Goal: Task Accomplishment & Management: Use online tool/utility

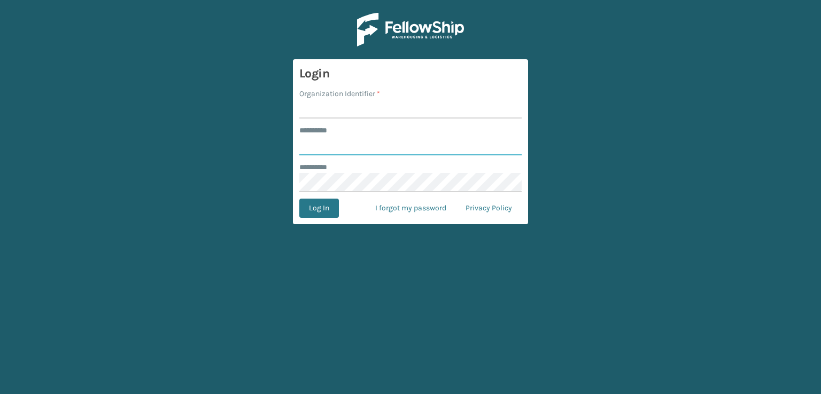
type input "***"
click at [340, 112] on input "Organization Identifier *" at bounding box center [410, 108] width 222 height 19
type input "sleepgeekz warehouse"
click at [314, 210] on button "Log In" at bounding box center [319, 208] width 40 height 19
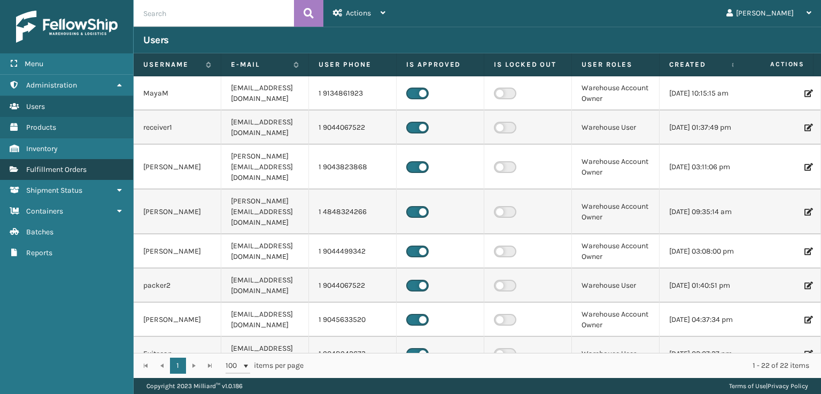
click at [65, 163] on link "Fulfillment Orders" at bounding box center [66, 169] width 133 height 21
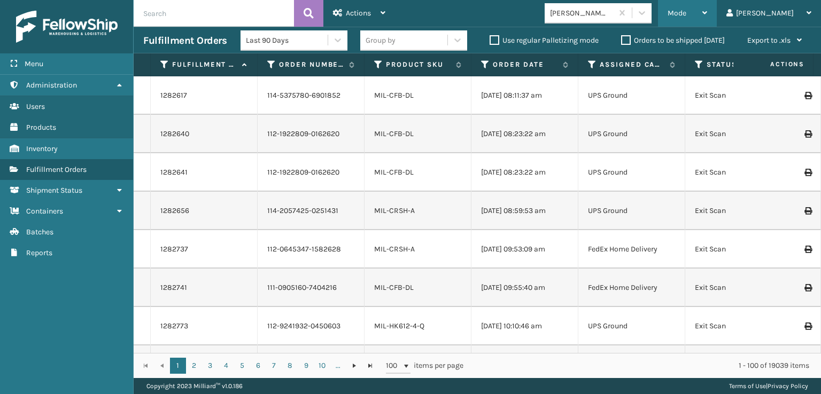
click at [686, 16] on span "Mode" at bounding box center [676, 13] width 19 height 9
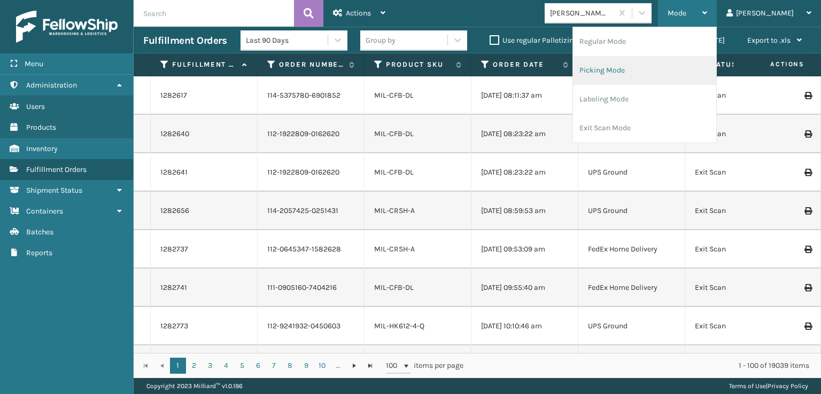
click at [665, 75] on li "Picking Mode" at bounding box center [644, 70] width 143 height 29
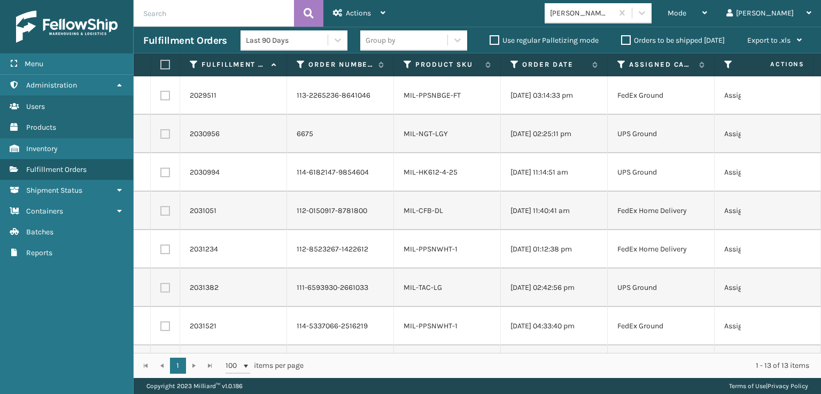
click at [167, 60] on label at bounding box center [163, 65] width 6 height 10
click at [161, 61] on input "checkbox" at bounding box center [160, 64] width 1 height 7
checkbox input "true"
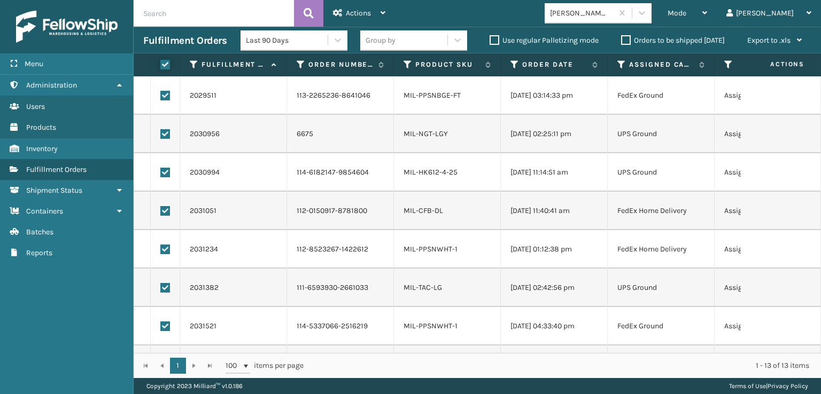
checkbox input "true"
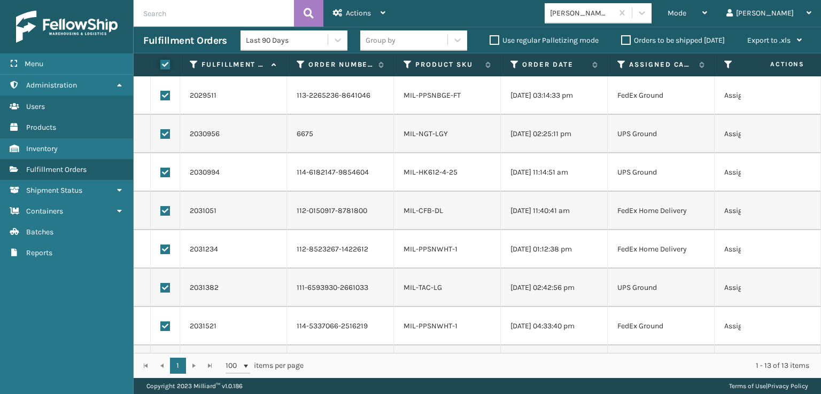
checkbox input "true"
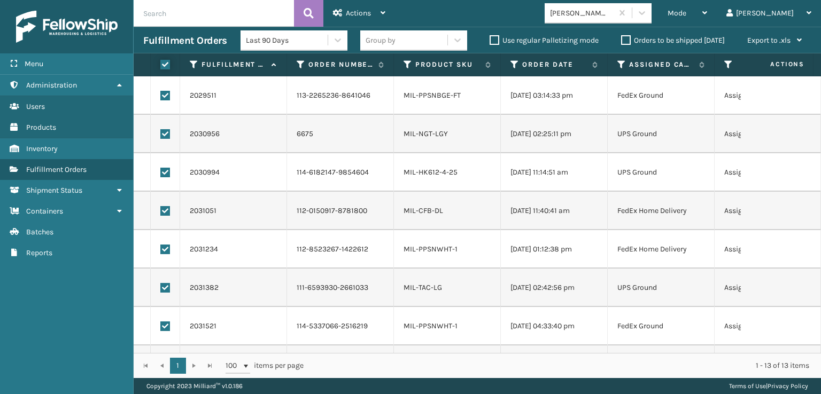
checkbox input "true"
click at [165, 134] on label at bounding box center [165, 134] width 10 height 10
click at [161, 134] on input "checkbox" at bounding box center [160, 132] width 1 height 7
checkbox input "false"
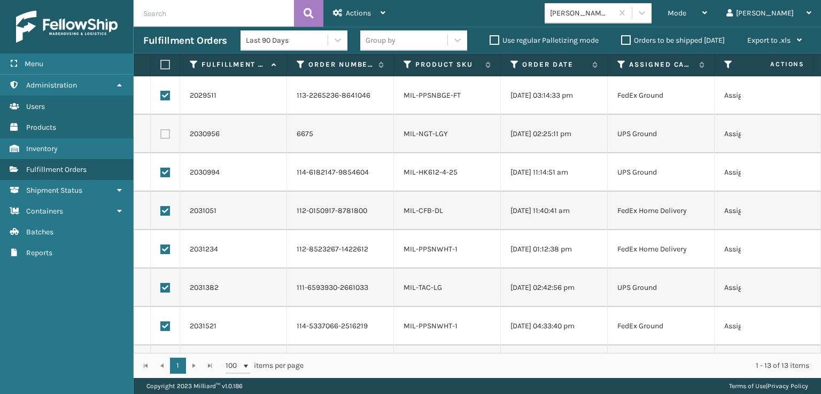
click at [167, 171] on label at bounding box center [165, 173] width 10 height 10
click at [161, 171] on input "checkbox" at bounding box center [160, 171] width 1 height 7
checkbox input "false"
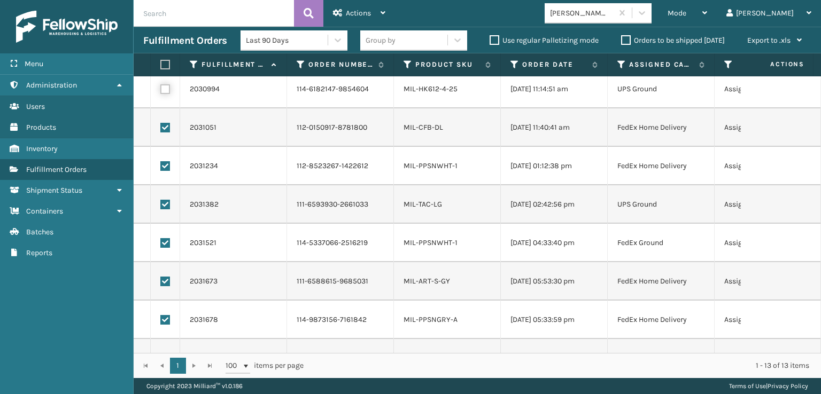
scroll to position [160, 0]
click at [159, 127] on td at bounding box center [165, 127] width 29 height 38
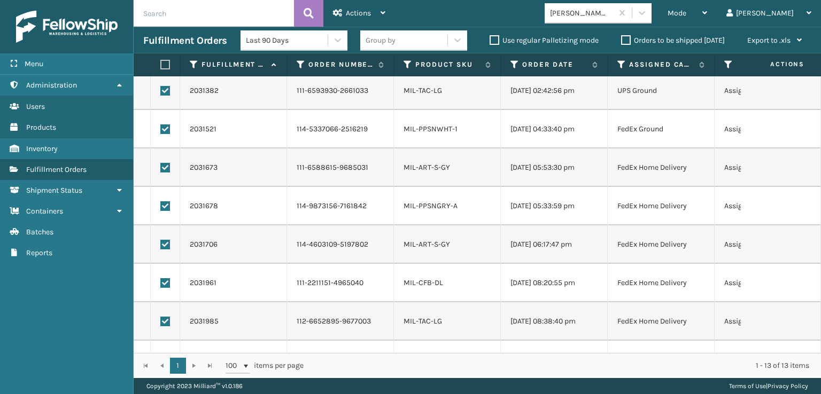
scroll to position [231, 0]
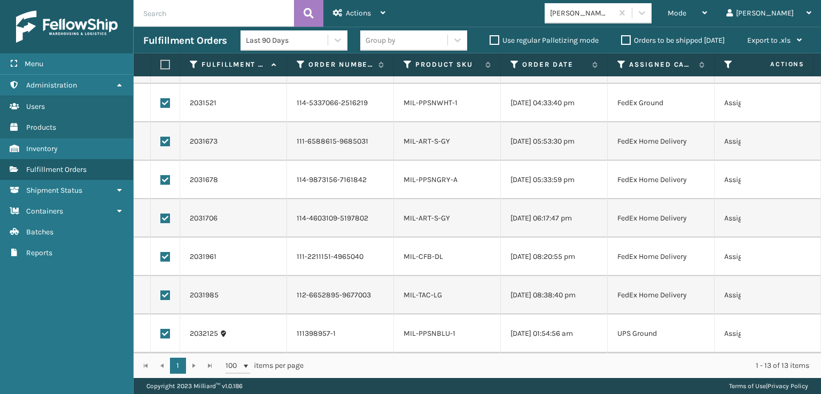
click at [163, 333] on td at bounding box center [165, 334] width 29 height 38
click at [164, 329] on label at bounding box center [165, 334] width 10 height 10
click at [161, 329] on input "checkbox" at bounding box center [160, 332] width 1 height 7
checkbox input "false"
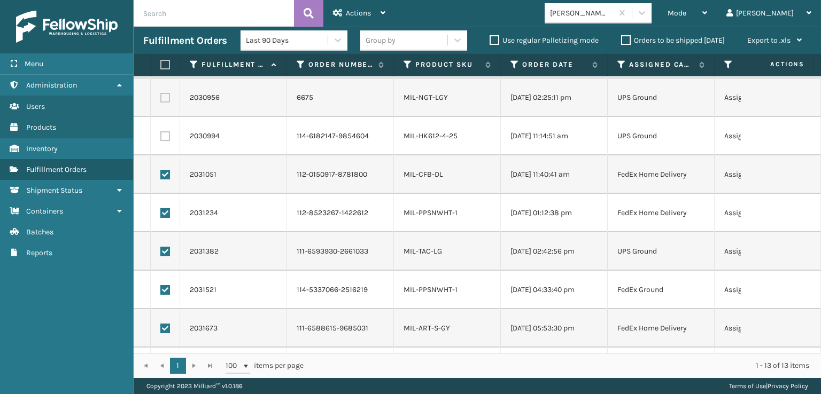
scroll to position [53, 0]
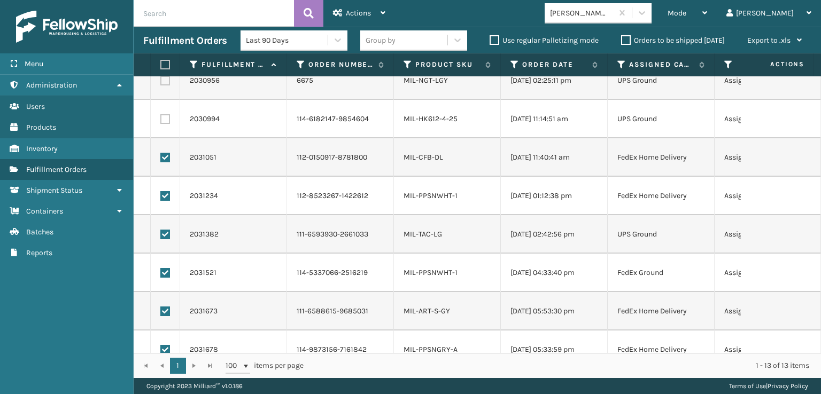
click at [169, 233] on label at bounding box center [165, 235] width 10 height 10
click at [161, 233] on input "checkbox" at bounding box center [160, 233] width 1 height 7
checkbox input "false"
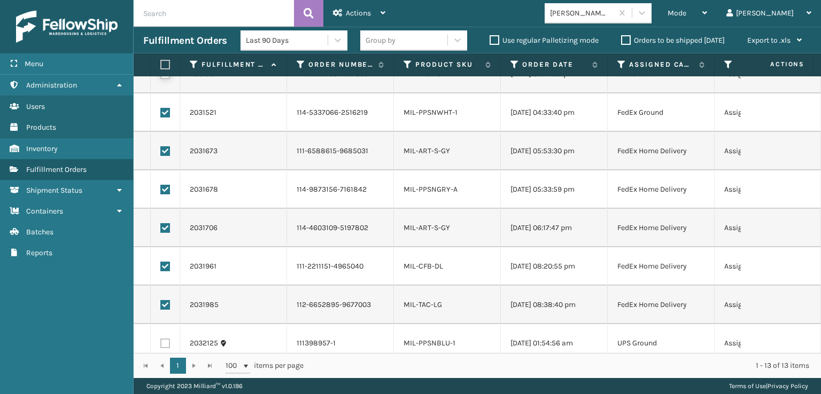
scroll to position [231, 0]
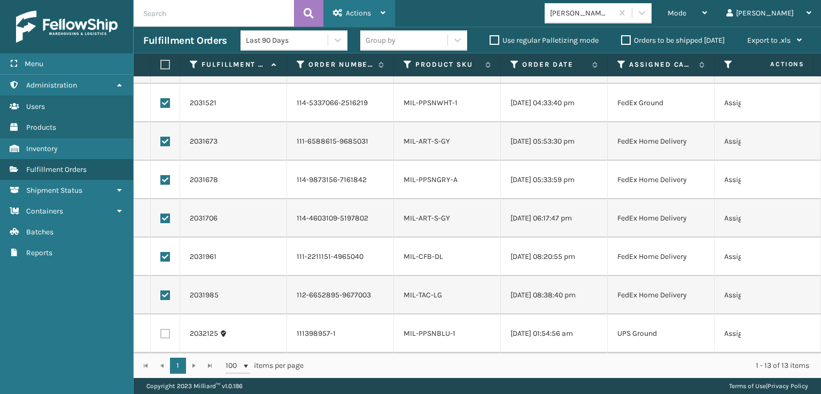
click at [380, 16] on div "Actions" at bounding box center [359, 13] width 52 height 27
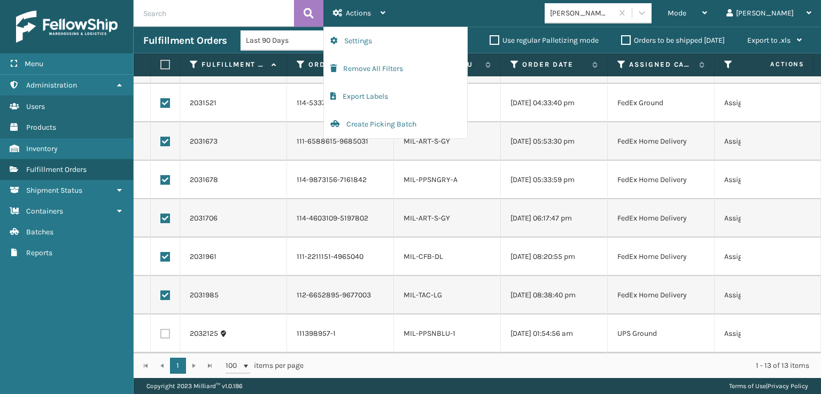
click at [477, 257] on td "MIL-CFB-DL" at bounding box center [447, 257] width 107 height 38
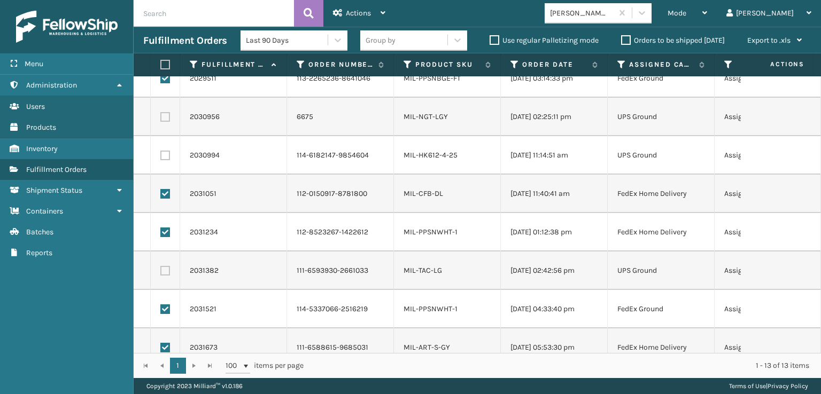
scroll to position [0, 0]
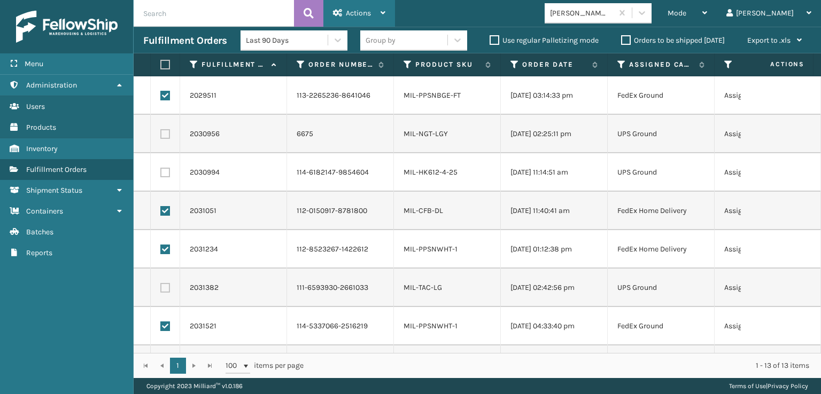
click at [383, 13] on icon at bounding box center [382, 12] width 5 height 7
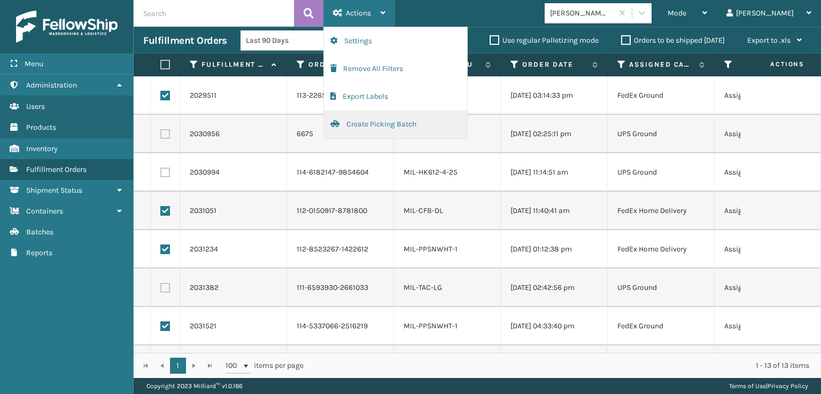
click at [365, 123] on button "Create Picking Batch" at bounding box center [395, 125] width 143 height 28
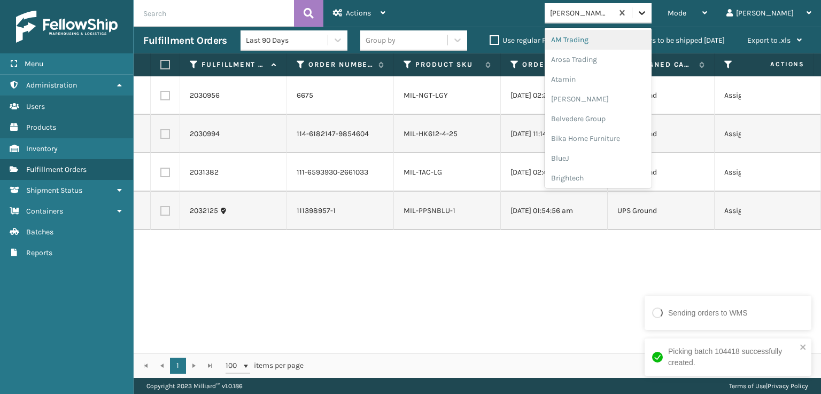
click at [651, 12] on div at bounding box center [641, 12] width 19 height 19
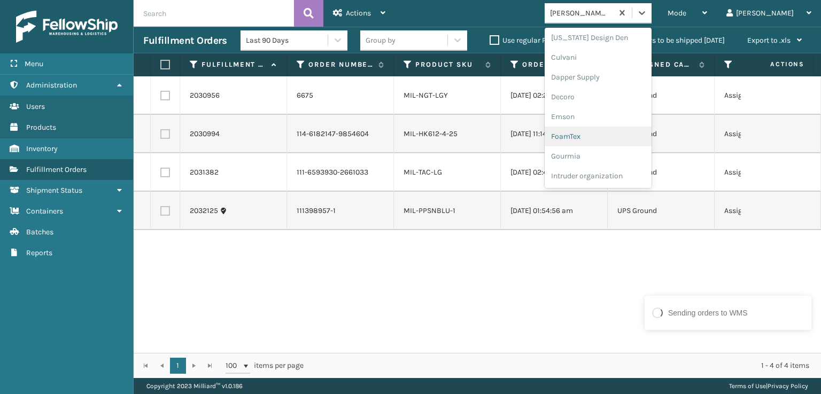
click at [615, 137] on div "FoamTex" at bounding box center [597, 137] width 107 height 20
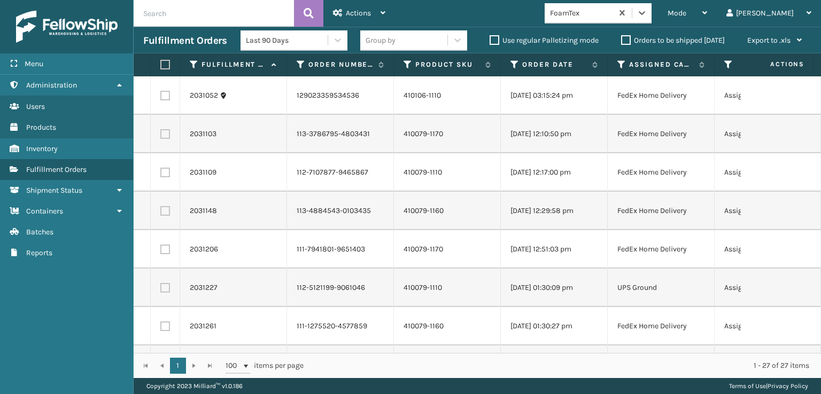
click at [167, 60] on label at bounding box center [163, 65] width 6 height 10
click at [161, 61] on input "checkbox" at bounding box center [160, 64] width 1 height 7
checkbox input "true"
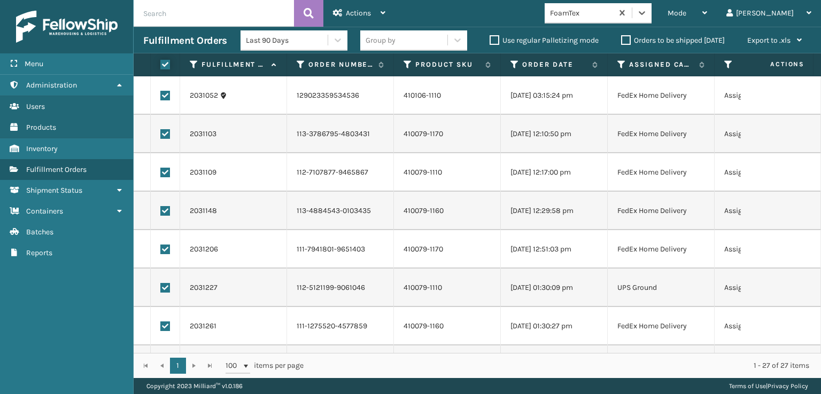
checkbox input "true"
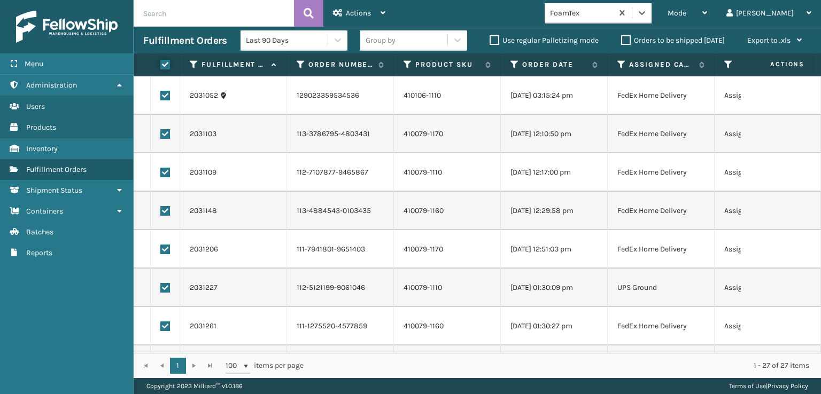
checkbox input "true"
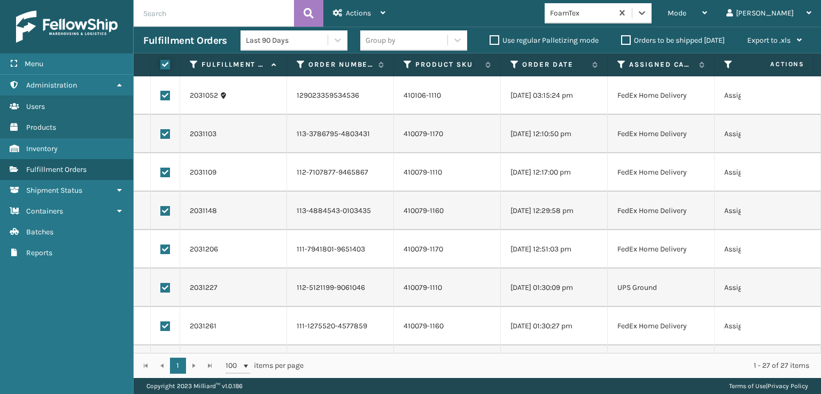
checkbox input "true"
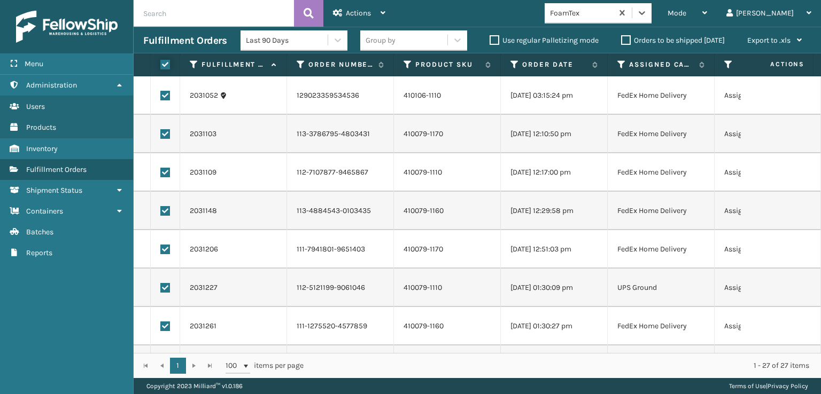
checkbox input "true"
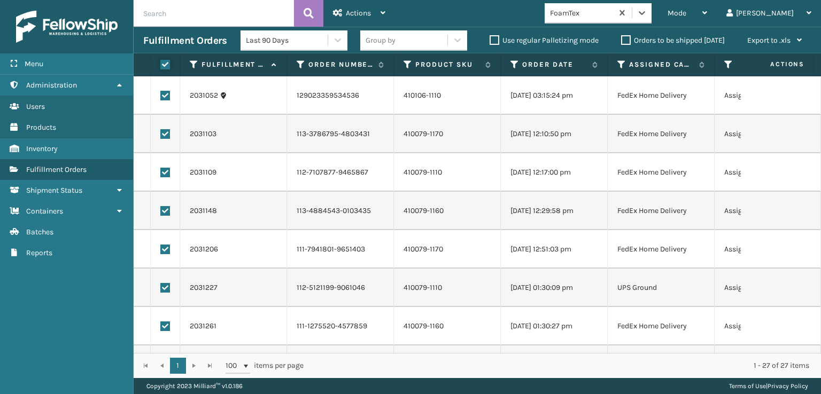
checkbox input "true"
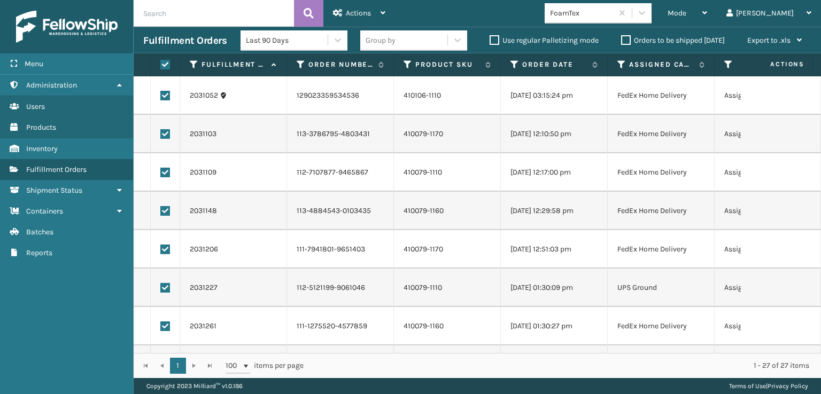
click at [163, 283] on label at bounding box center [165, 288] width 10 height 10
click at [161, 283] on input "checkbox" at bounding box center [160, 286] width 1 height 7
checkbox input "false"
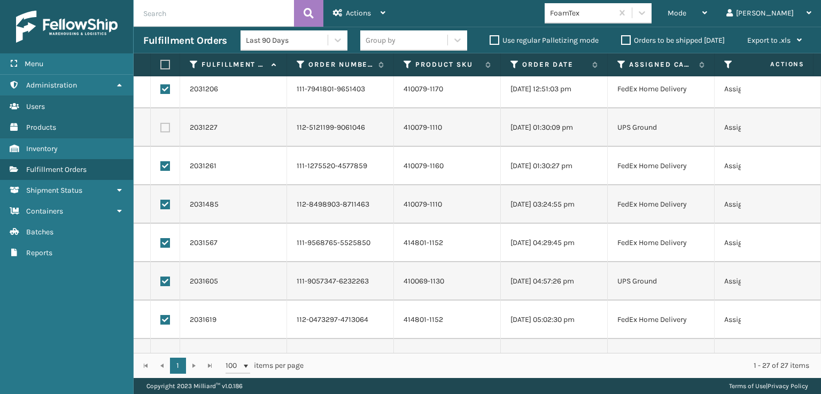
click at [165, 280] on label at bounding box center [165, 282] width 10 height 10
click at [161, 280] on input "checkbox" at bounding box center [160, 280] width 1 height 7
checkbox input "false"
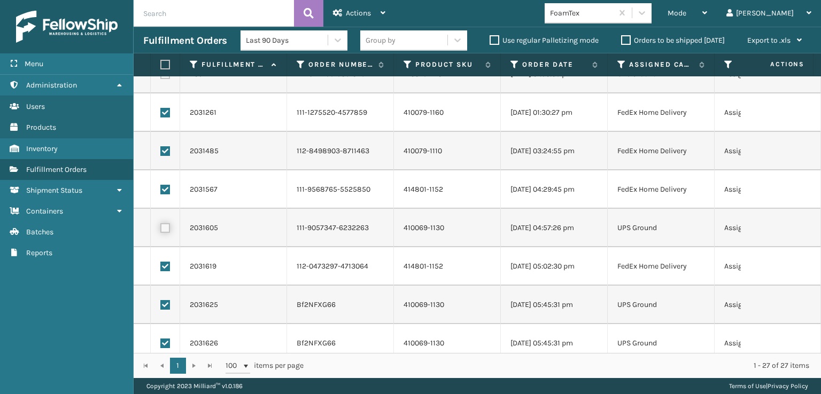
scroll to position [267, 0]
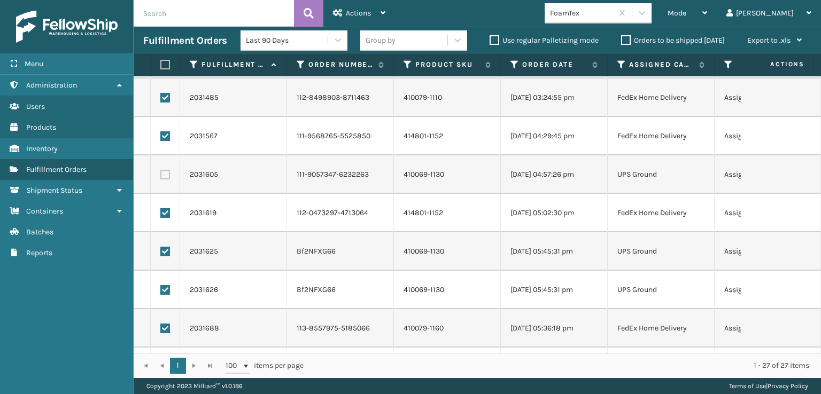
click at [165, 252] on label at bounding box center [165, 252] width 10 height 10
click at [161, 252] on input "checkbox" at bounding box center [160, 250] width 1 height 7
checkbox input "false"
click at [165, 296] on td at bounding box center [165, 290] width 29 height 38
click at [167, 290] on label at bounding box center [165, 290] width 10 height 10
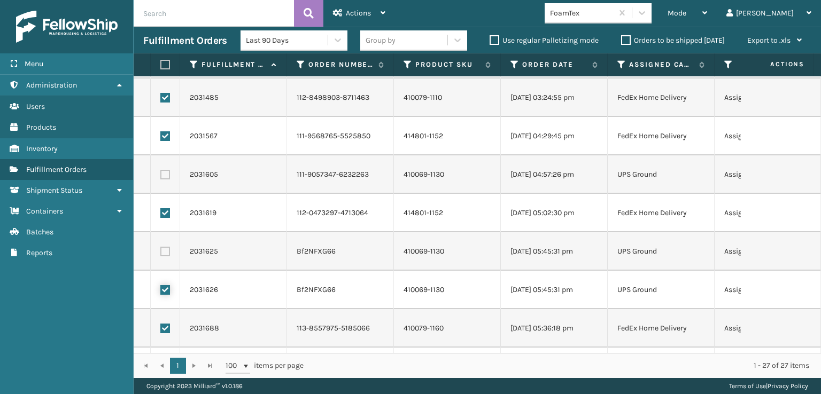
click at [161, 290] on input "checkbox" at bounding box center [160, 288] width 1 height 7
checkbox input "false"
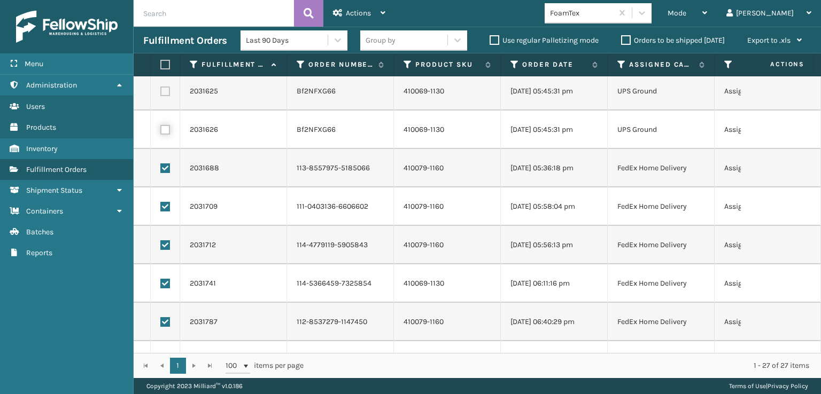
scroll to position [481, 0]
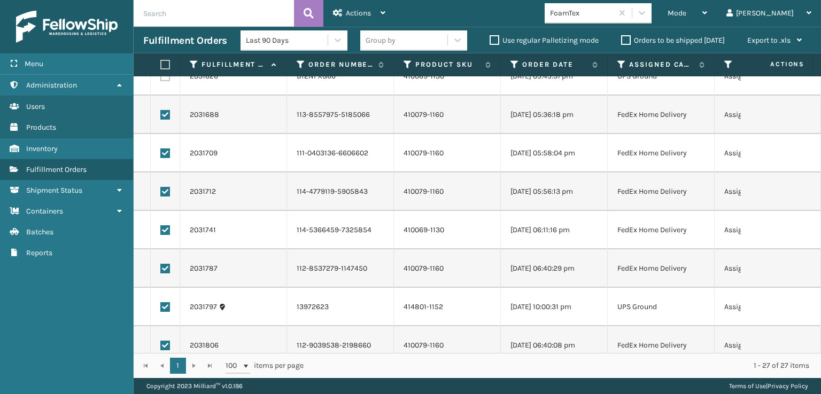
click at [166, 310] on label at bounding box center [165, 307] width 10 height 10
click at [161, 309] on input "checkbox" at bounding box center [160, 305] width 1 height 7
checkbox input "false"
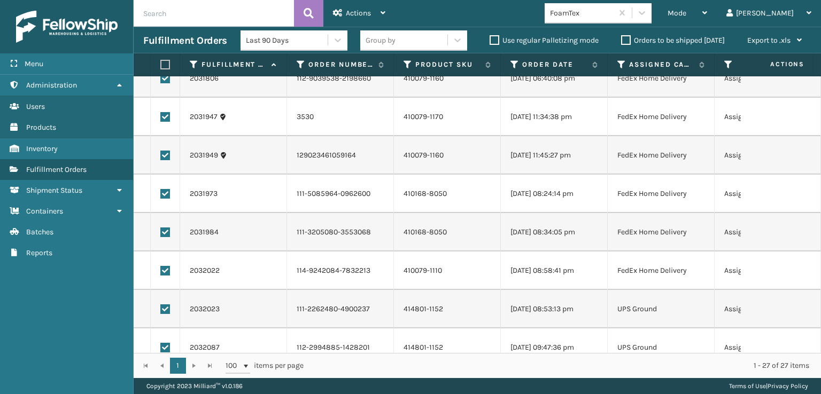
scroll to position [769, 0]
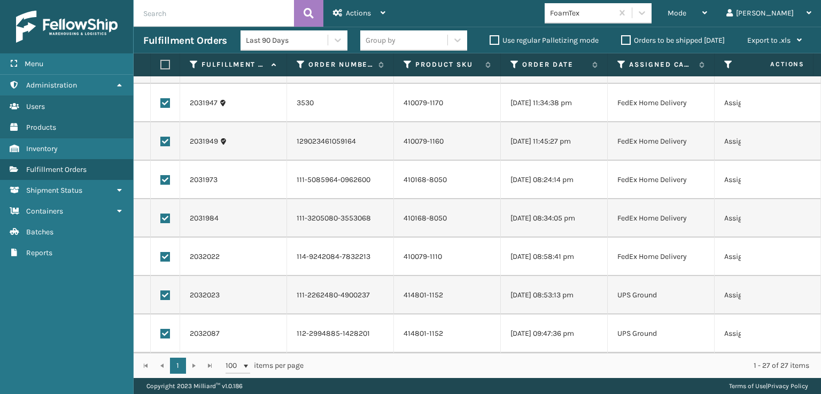
click at [165, 291] on label at bounding box center [165, 296] width 10 height 10
click at [161, 291] on input "checkbox" at bounding box center [160, 294] width 1 height 7
checkbox input "false"
click at [165, 329] on label at bounding box center [165, 334] width 10 height 10
click at [161, 329] on input "checkbox" at bounding box center [160, 332] width 1 height 7
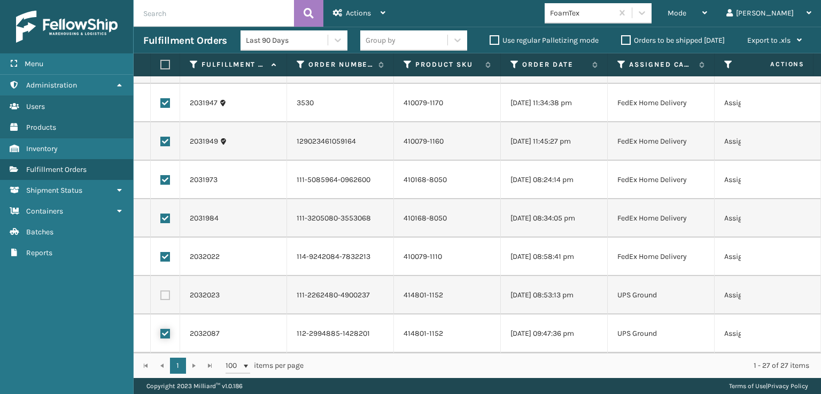
checkbox input "false"
click at [385, 15] on icon at bounding box center [382, 12] width 5 height 7
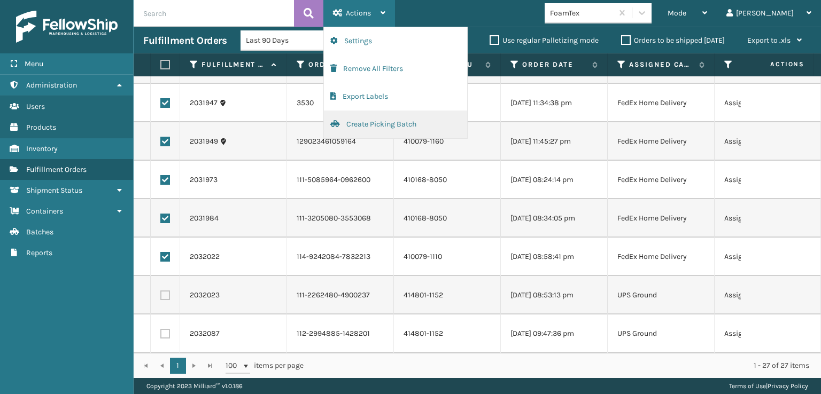
click at [363, 127] on button "Create Picking Batch" at bounding box center [395, 125] width 143 height 28
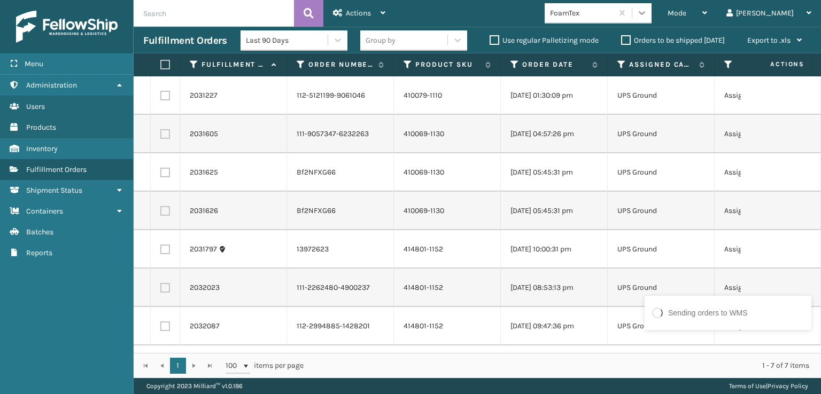
click at [647, 16] on icon at bounding box center [641, 12] width 11 height 11
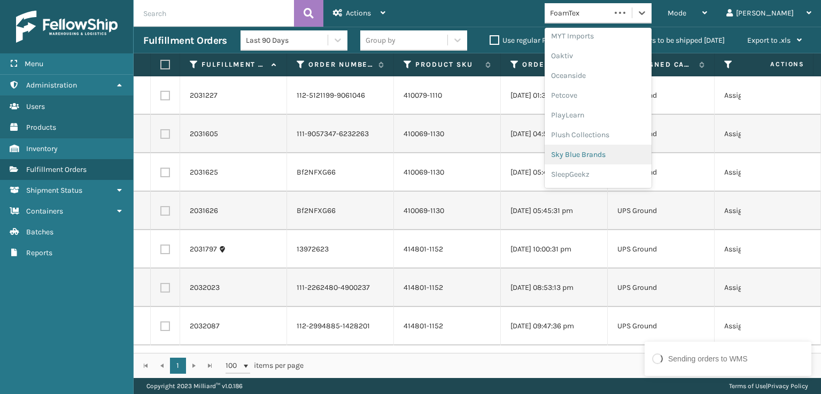
scroll to position [516, 0]
click at [618, 154] on div "SleepGeekz" at bounding box center [597, 156] width 107 height 20
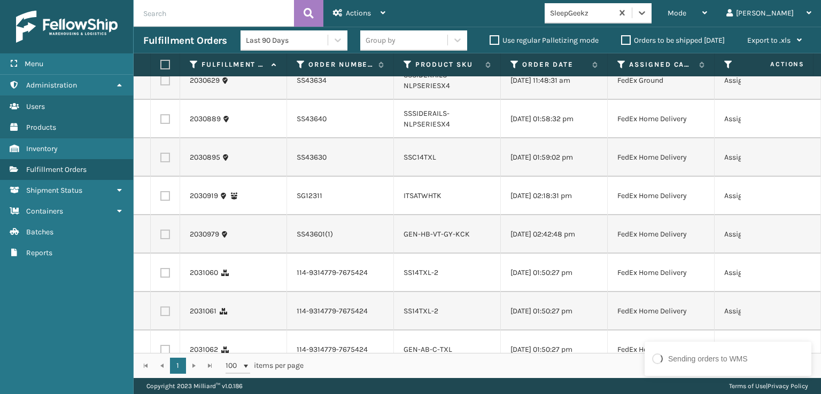
scroll to position [107, 0]
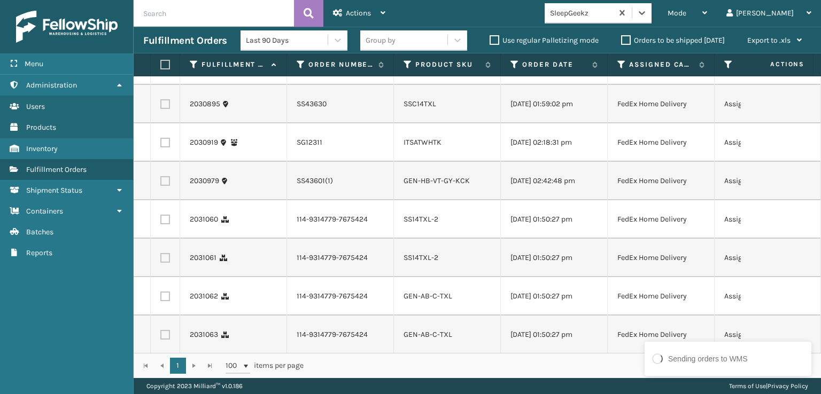
click at [169, 224] on label at bounding box center [165, 220] width 10 height 10
click at [161, 222] on input "checkbox" at bounding box center [160, 218] width 1 height 7
checkbox input "true"
click at [164, 186] on label at bounding box center [165, 181] width 10 height 10
click at [161, 183] on input "checkbox" at bounding box center [160, 179] width 1 height 7
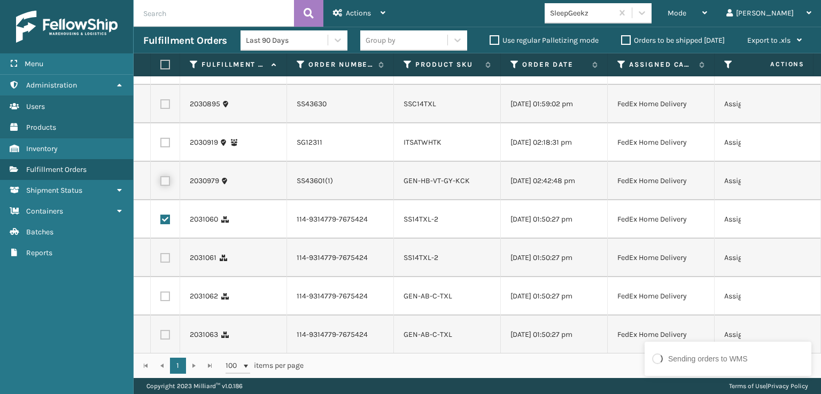
checkbox input "true"
click at [165, 277] on td at bounding box center [165, 258] width 29 height 38
click at [166, 263] on label at bounding box center [165, 258] width 10 height 10
click at [161, 260] on input "checkbox" at bounding box center [160, 256] width 1 height 7
checkbox input "true"
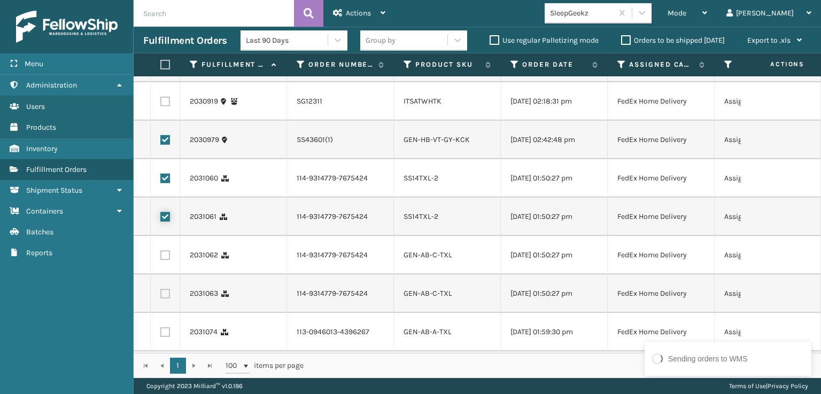
scroll to position [160, 0]
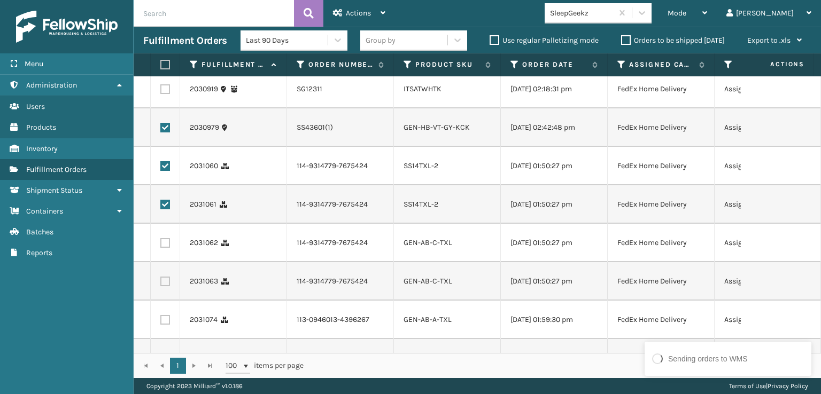
click at [166, 248] on label at bounding box center [165, 243] width 10 height 10
click at [161, 245] on input "checkbox" at bounding box center [160, 241] width 1 height 7
checkbox input "true"
click at [165, 286] on label at bounding box center [165, 282] width 10 height 10
click at [161, 284] on input "checkbox" at bounding box center [160, 280] width 1 height 7
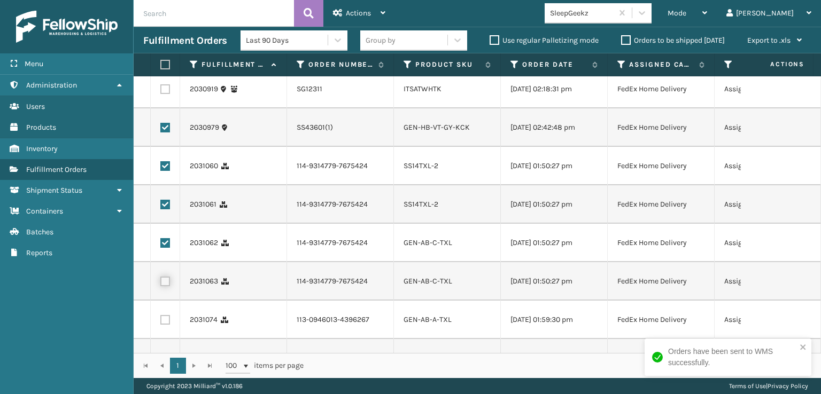
checkbox input "true"
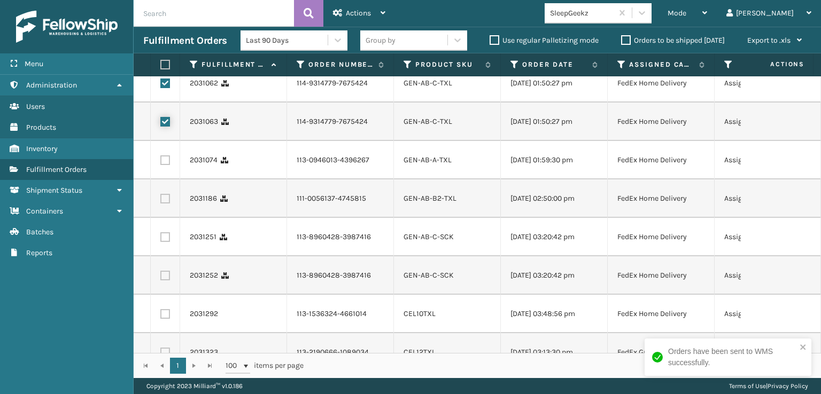
scroll to position [321, 0]
drag, startPoint x: 167, startPoint y: 204, endPoint x: 166, endPoint y: 213, distance: 9.7
click at [167, 179] on td at bounding box center [165, 159] width 29 height 38
click at [164, 165] on label at bounding box center [165, 160] width 10 height 10
click at [161, 162] on input "checkbox" at bounding box center [160, 158] width 1 height 7
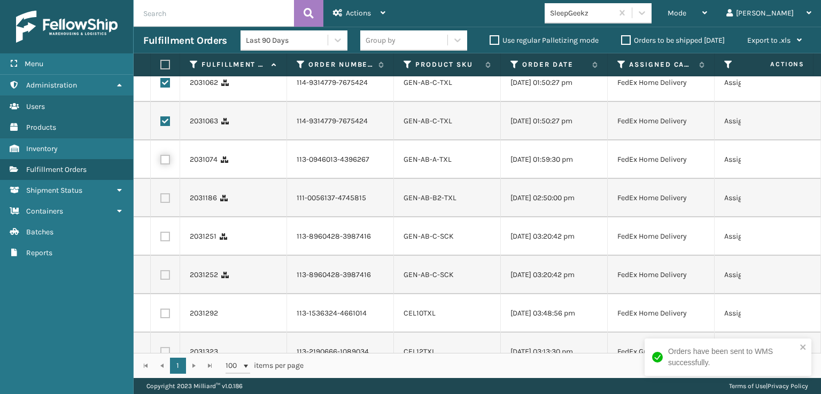
checkbox input "true"
click at [165, 203] on label at bounding box center [165, 198] width 10 height 10
click at [161, 200] on input "checkbox" at bounding box center [160, 196] width 1 height 7
checkbox input "true"
click at [165, 241] on label at bounding box center [165, 237] width 10 height 10
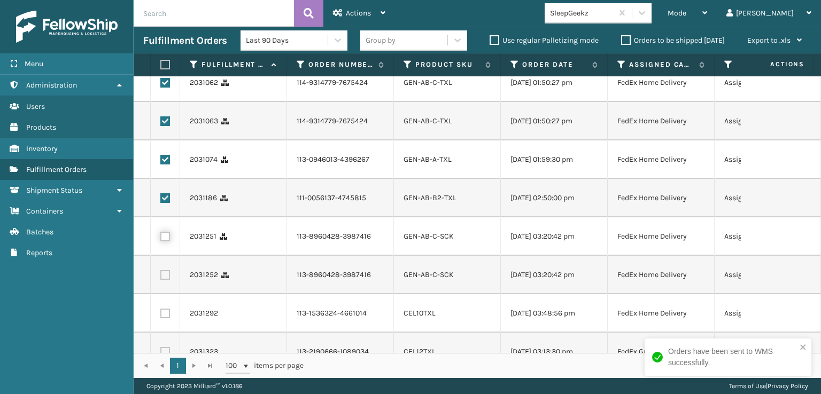
click at [161, 239] on input "checkbox" at bounding box center [160, 235] width 1 height 7
checkbox input "true"
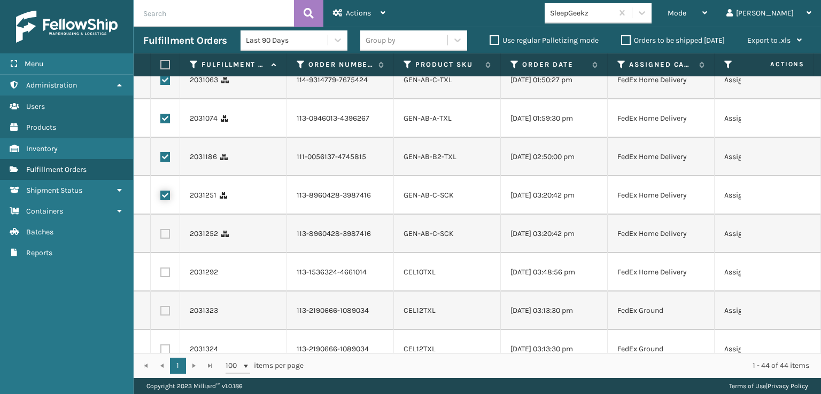
scroll to position [427, 0]
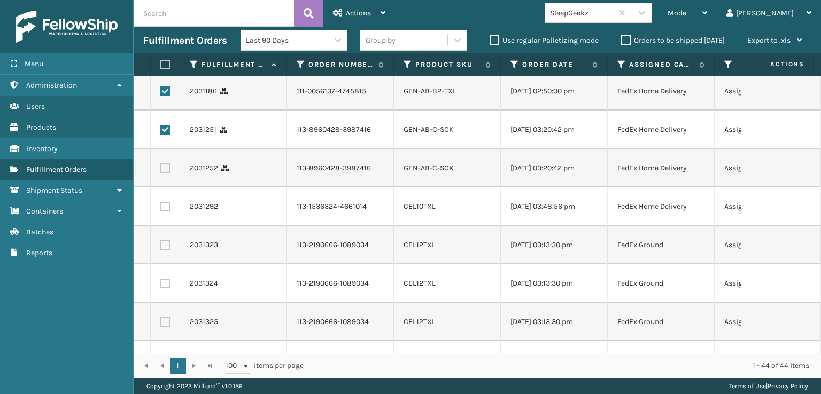
click at [165, 173] on label at bounding box center [165, 168] width 10 height 10
click at [161, 170] on input "checkbox" at bounding box center [160, 166] width 1 height 7
checkbox input "true"
click at [167, 212] on label at bounding box center [165, 207] width 10 height 10
click at [161, 209] on input "checkbox" at bounding box center [160, 205] width 1 height 7
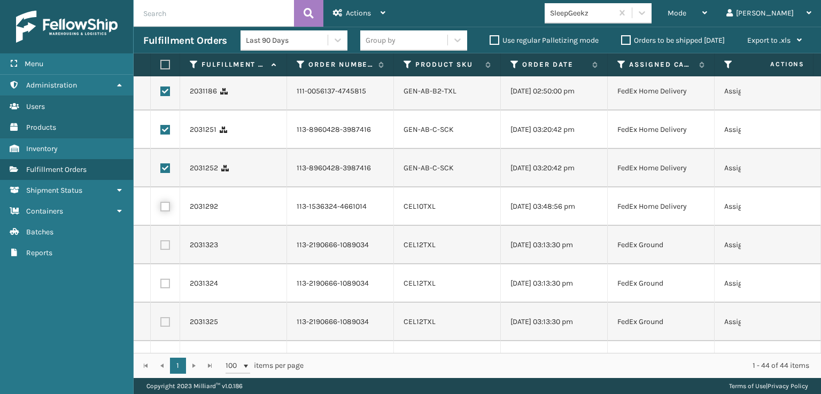
checkbox input "true"
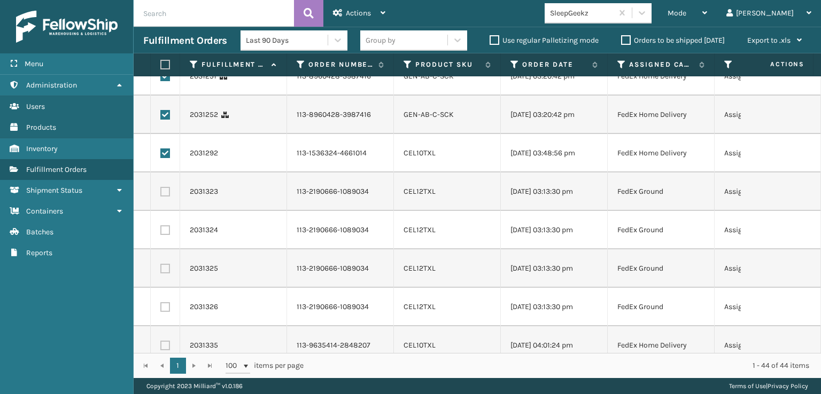
click at [167, 197] on label at bounding box center [165, 192] width 10 height 10
click at [161, 194] on input "checkbox" at bounding box center [160, 190] width 1 height 7
checkbox input "true"
click at [167, 235] on label at bounding box center [165, 230] width 10 height 10
click at [161, 232] on input "checkbox" at bounding box center [160, 228] width 1 height 7
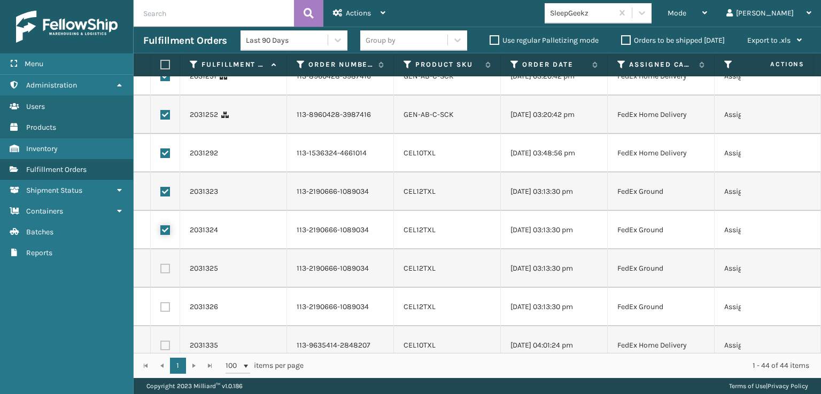
checkbox input "true"
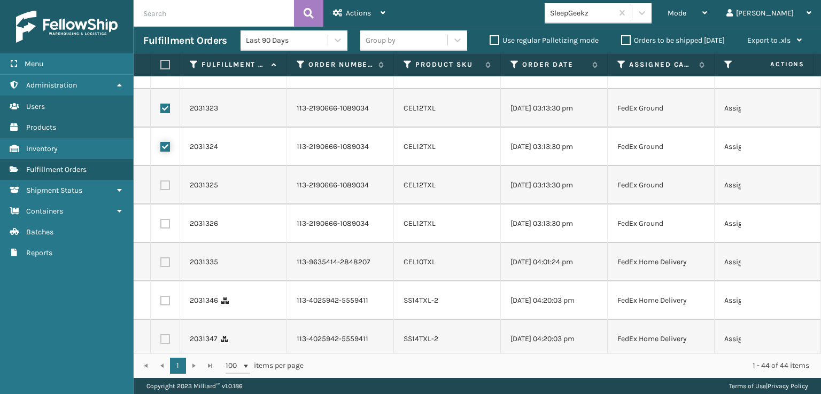
scroll to position [588, 0]
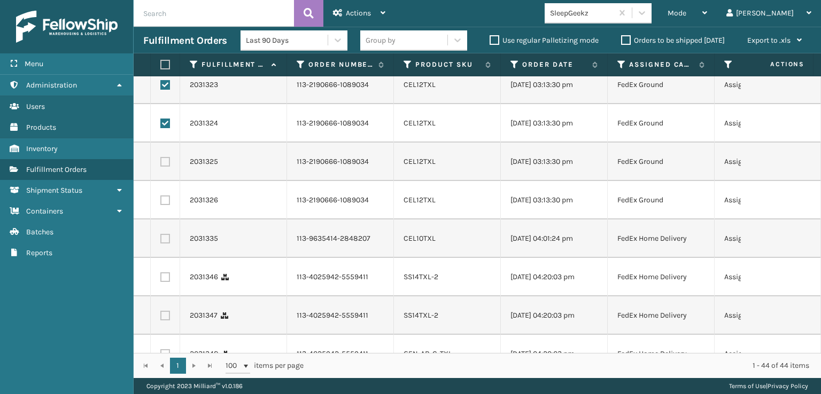
click at [167, 167] on label at bounding box center [165, 162] width 10 height 10
click at [161, 164] on input "checkbox" at bounding box center [160, 160] width 1 height 7
checkbox input "true"
click at [171, 220] on td at bounding box center [165, 200] width 29 height 38
click at [167, 205] on label at bounding box center [165, 201] width 10 height 10
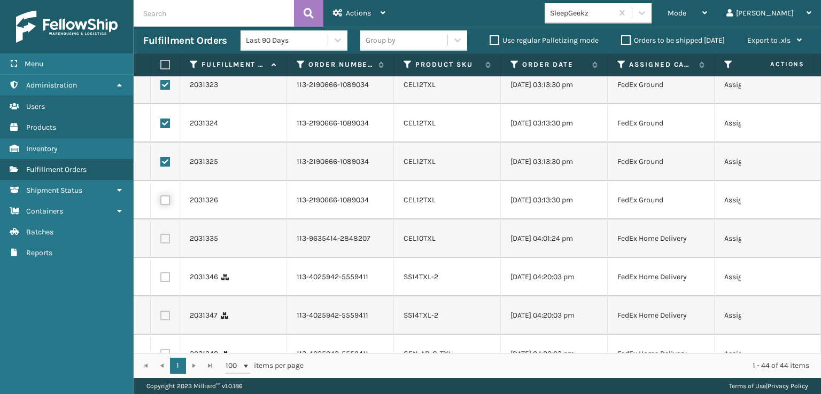
click at [161, 202] on input "checkbox" at bounding box center [160, 199] width 1 height 7
checkbox input "true"
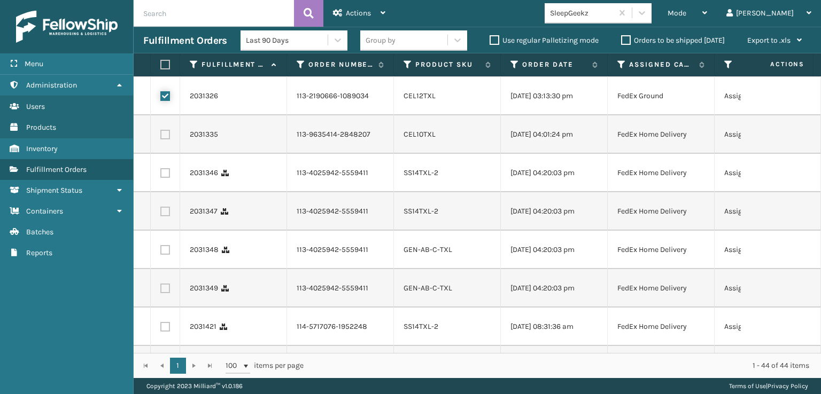
scroll to position [694, 0]
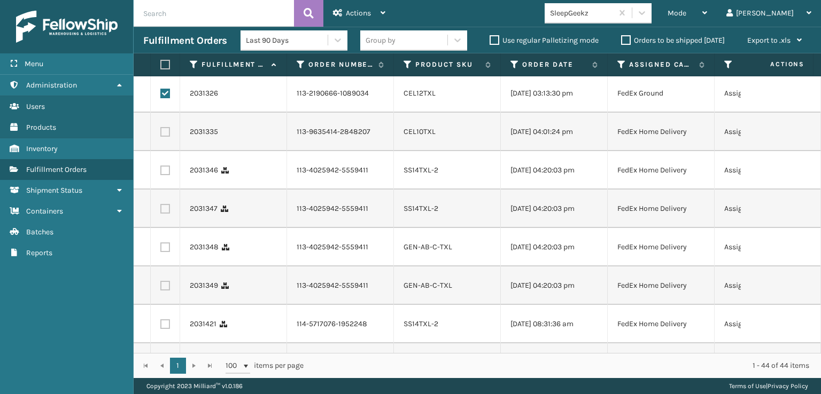
click at [165, 137] on label at bounding box center [165, 132] width 10 height 10
click at [161, 134] on input "checkbox" at bounding box center [160, 130] width 1 height 7
checkbox input "true"
click at [164, 175] on label at bounding box center [165, 171] width 10 height 10
click at [161, 173] on input "checkbox" at bounding box center [160, 169] width 1 height 7
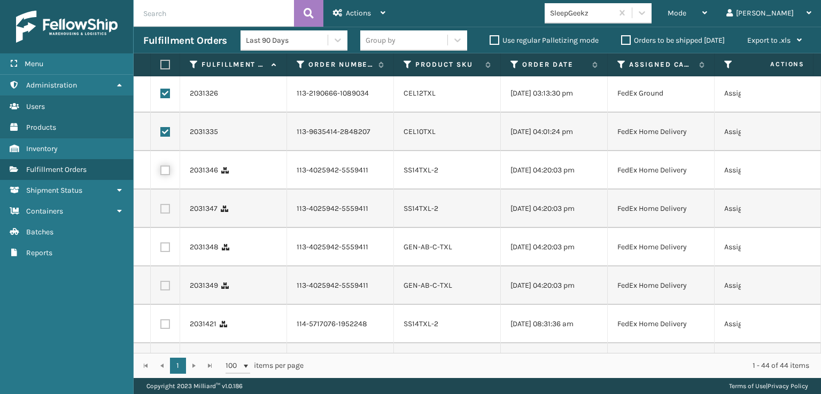
checkbox input "true"
click at [164, 214] on label at bounding box center [165, 209] width 10 height 10
click at [161, 211] on input "checkbox" at bounding box center [160, 207] width 1 height 7
checkbox input "true"
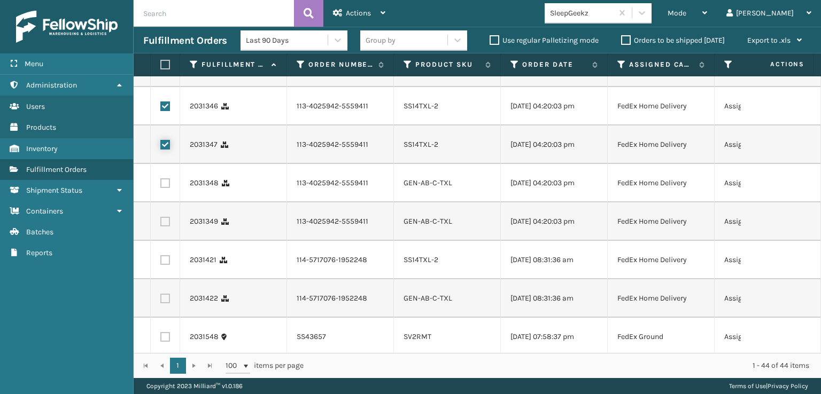
scroll to position [801, 0]
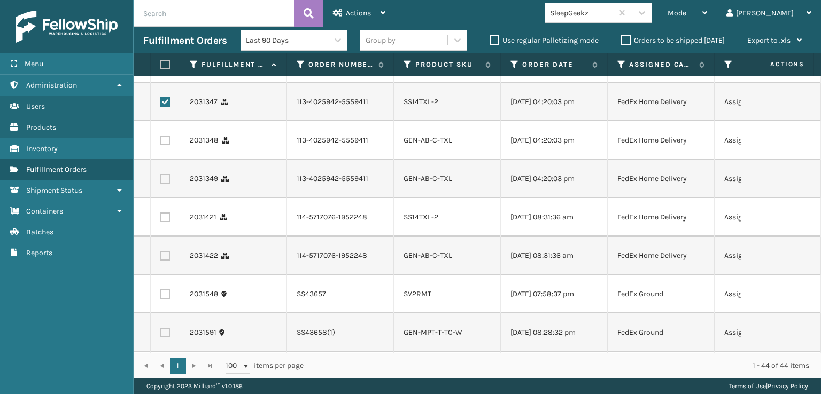
click at [166, 145] on label at bounding box center [165, 141] width 10 height 10
click at [161, 143] on input "checkbox" at bounding box center [160, 139] width 1 height 7
checkbox input "true"
click at [165, 184] on label at bounding box center [165, 179] width 10 height 10
click at [161, 181] on input "checkbox" at bounding box center [160, 177] width 1 height 7
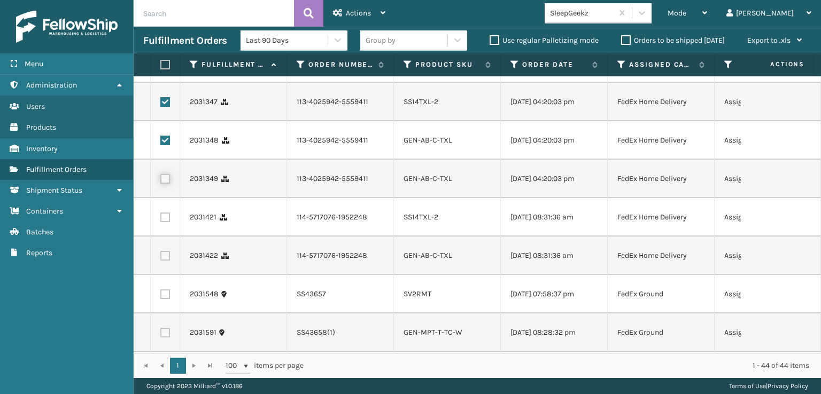
checkbox input "true"
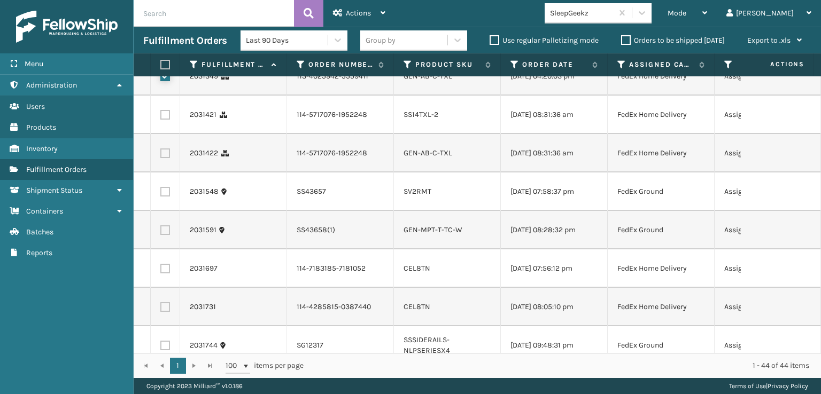
scroll to position [962, 0]
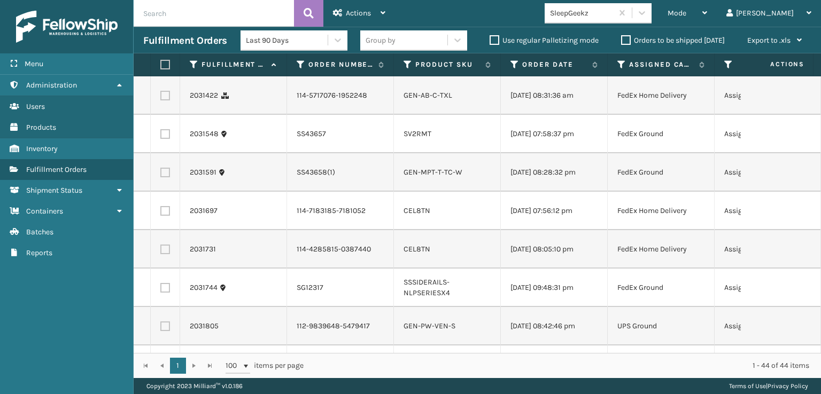
click at [168, 62] on label at bounding box center [165, 57] width 10 height 10
click at [161, 59] on input "checkbox" at bounding box center [160, 55] width 1 height 7
checkbox input "true"
click at [167, 115] on td at bounding box center [165, 95] width 29 height 38
click at [166, 115] on td at bounding box center [165, 95] width 29 height 38
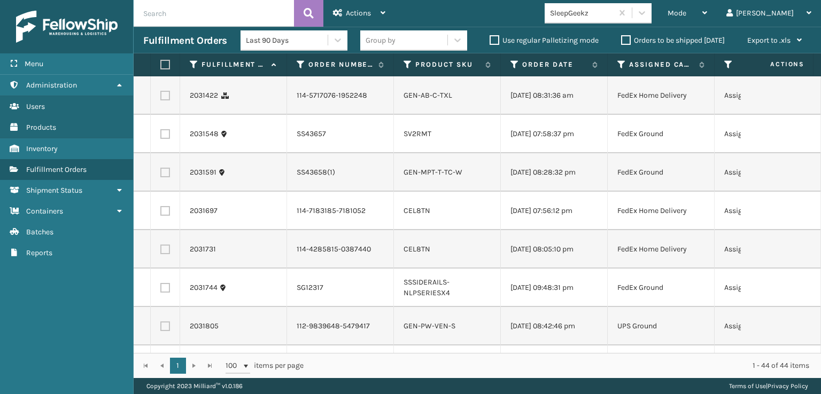
click at [166, 100] on label at bounding box center [165, 96] width 10 height 10
click at [161, 98] on input "checkbox" at bounding box center [160, 94] width 1 height 7
checkbox input "true"
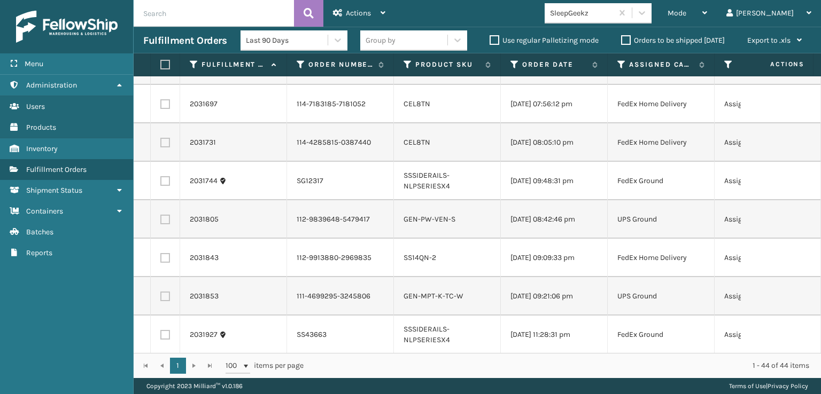
scroll to position [1122, 0]
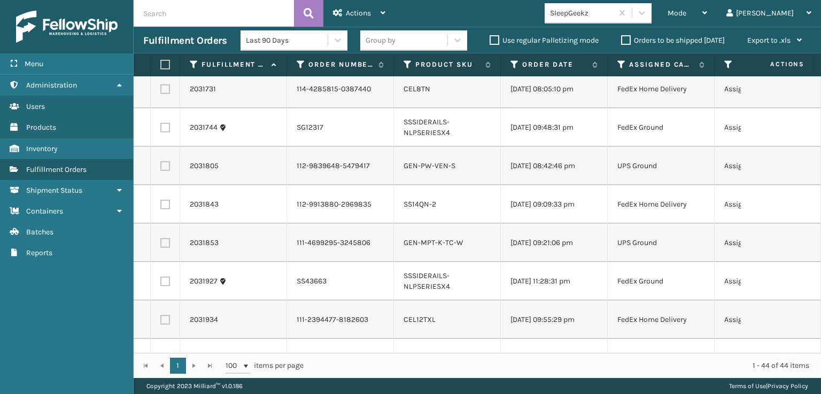
click at [166, 56] on label at bounding box center [165, 51] width 10 height 10
click at [161, 53] on input "checkbox" at bounding box center [160, 49] width 1 height 7
checkbox input "true"
click at [167, 94] on label at bounding box center [165, 89] width 10 height 10
click at [161, 91] on input "checkbox" at bounding box center [160, 87] width 1 height 7
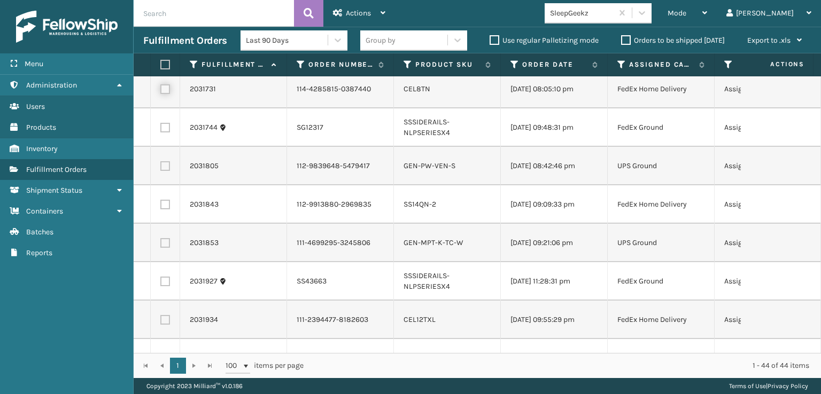
checkbox input "true"
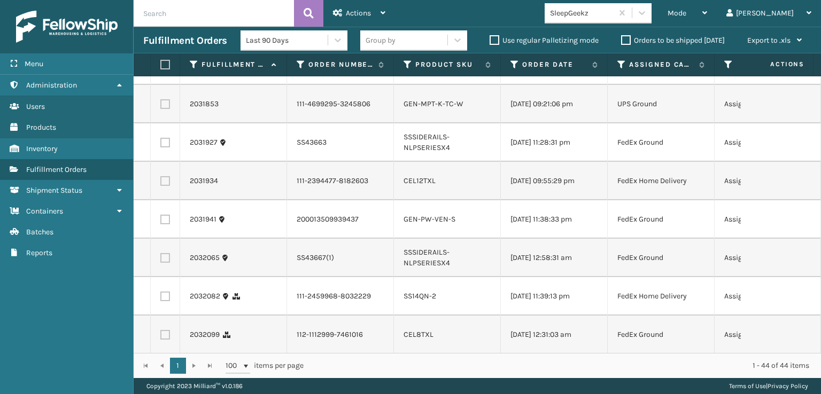
scroll to position [1282, 0]
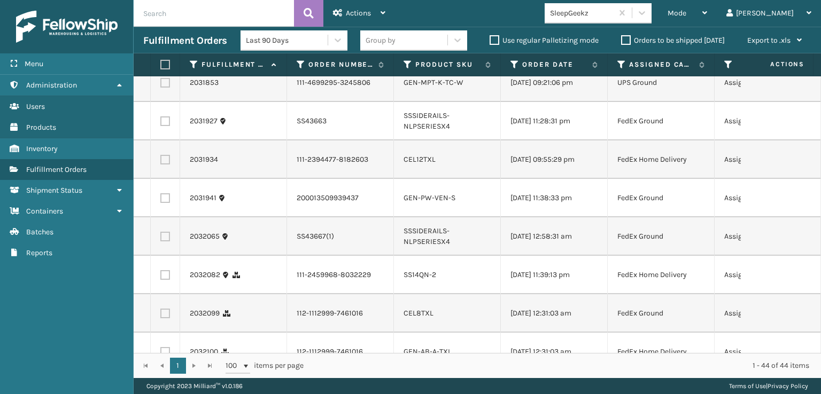
click at [169, 49] on label at bounding box center [165, 45] width 10 height 10
click at [161, 46] on input "checkbox" at bounding box center [160, 43] width 1 height 7
checkbox input "true"
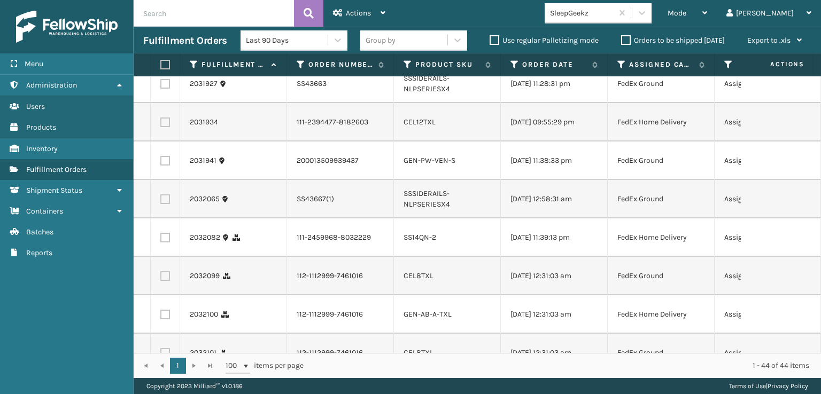
scroll to position [1336, 0]
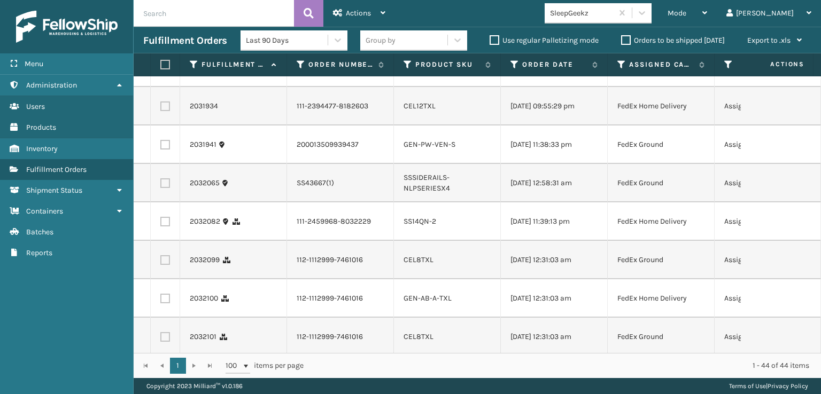
click at [169, 111] on label at bounding box center [165, 106] width 10 height 10
click at [161, 108] on input "checkbox" at bounding box center [160, 104] width 1 height 7
checkbox input "true"
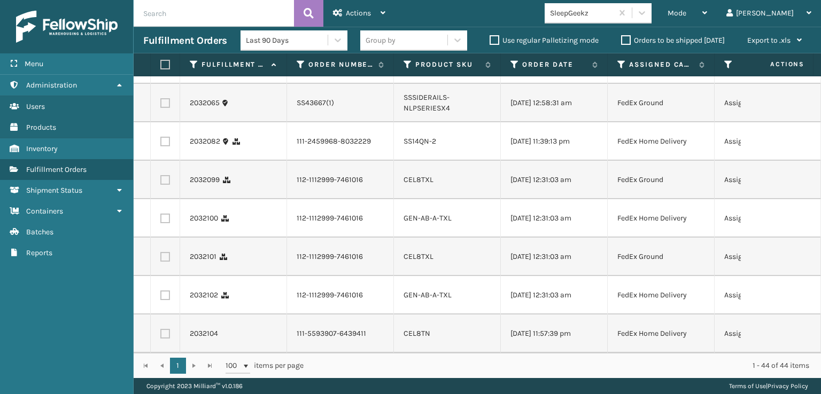
scroll to position [1496, 0]
click at [166, 146] on label at bounding box center [165, 142] width 10 height 10
click at [161, 144] on input "checkbox" at bounding box center [160, 140] width 1 height 7
checkbox input "true"
click at [166, 185] on label at bounding box center [165, 180] width 10 height 10
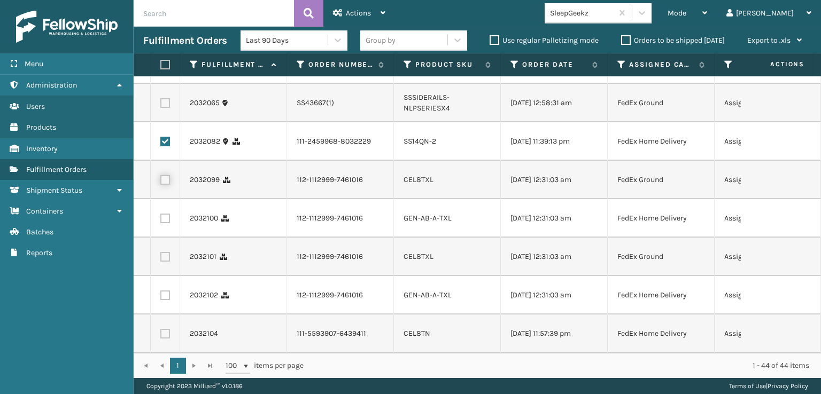
click at [161, 182] on input "checkbox" at bounding box center [160, 178] width 1 height 7
checkbox input "true"
click at [163, 223] on label at bounding box center [165, 219] width 10 height 10
click at [161, 221] on input "checkbox" at bounding box center [160, 217] width 1 height 7
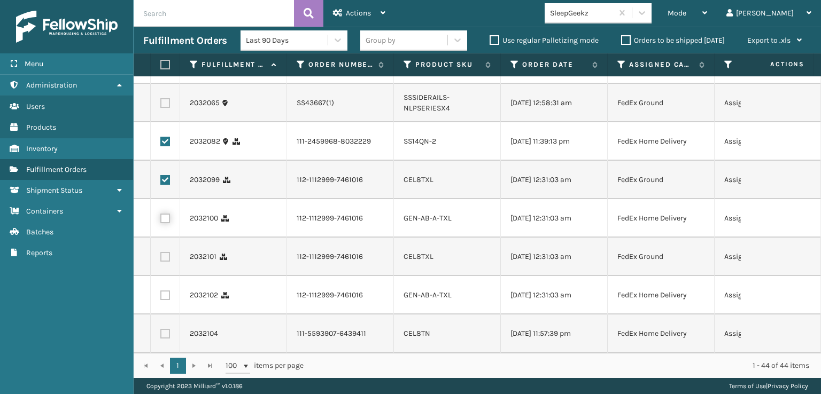
checkbox input "true"
click at [163, 262] on label at bounding box center [165, 257] width 10 height 10
click at [161, 259] on input "checkbox" at bounding box center [160, 255] width 1 height 7
checkbox input "true"
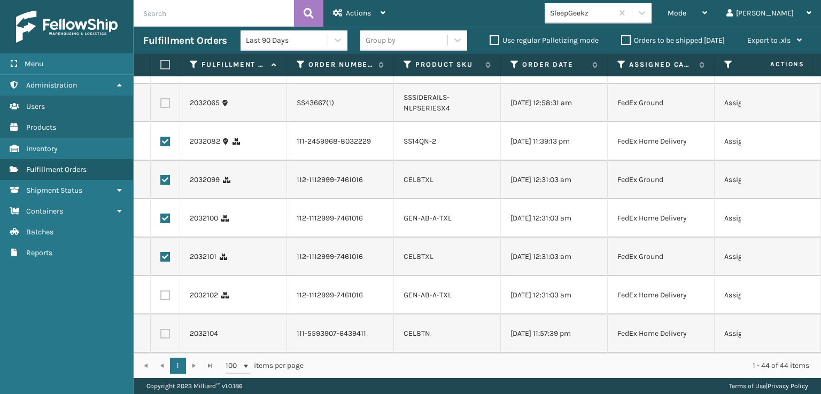
click at [168, 291] on label at bounding box center [165, 296] width 10 height 10
click at [161, 291] on input "checkbox" at bounding box center [160, 294] width 1 height 7
checkbox input "true"
click at [166, 329] on label at bounding box center [165, 334] width 10 height 10
click at [161, 329] on input "checkbox" at bounding box center [160, 332] width 1 height 7
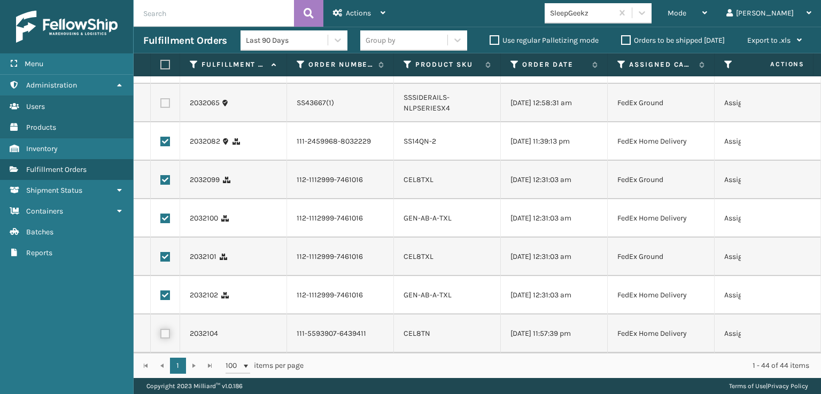
checkbox input "true"
click at [345, 19] on div "Actions" at bounding box center [359, 13] width 52 height 27
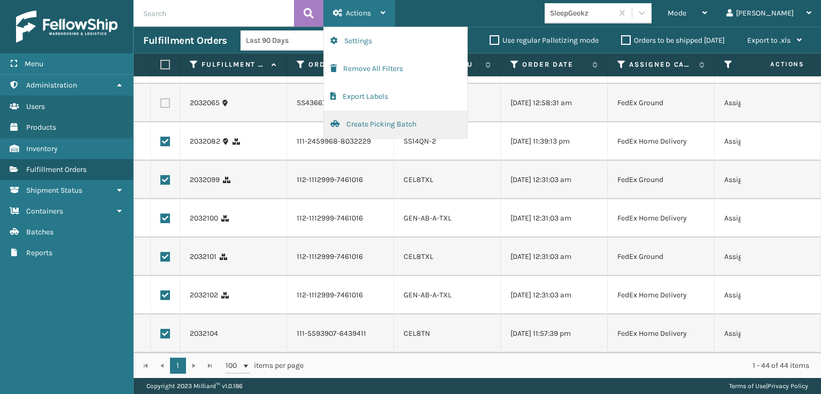
click at [355, 123] on button "Create Picking Batch" at bounding box center [395, 125] width 143 height 28
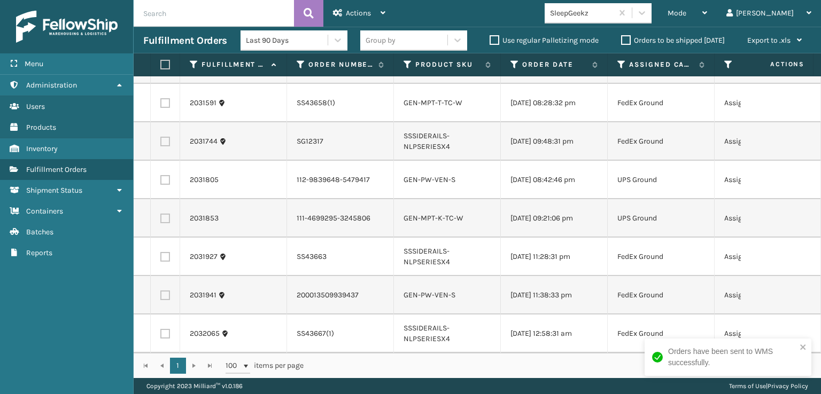
scroll to position [250, 0]
click at [166, 66] on label at bounding box center [163, 65] width 6 height 10
click at [161, 66] on input "checkbox" at bounding box center [160, 64] width 1 height 7
checkbox input "true"
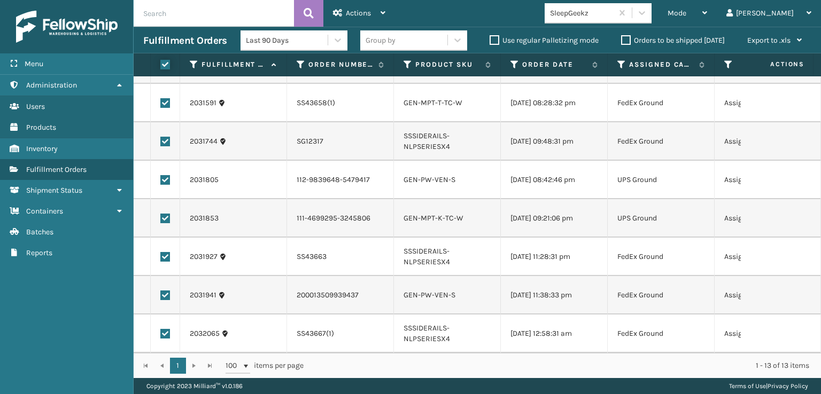
checkbox input "true"
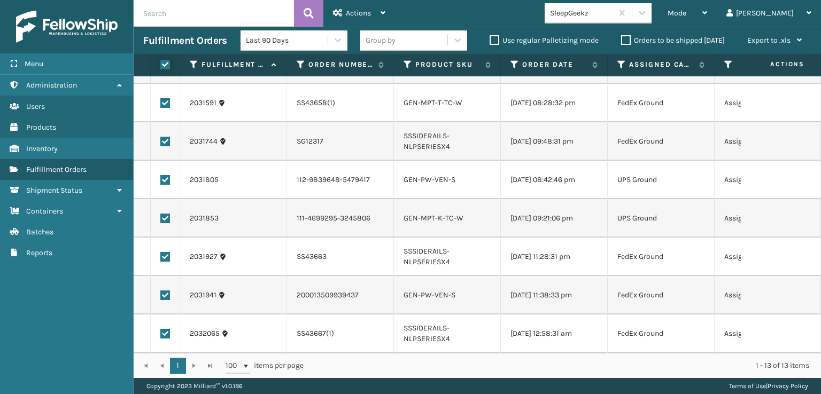
checkbox input "true"
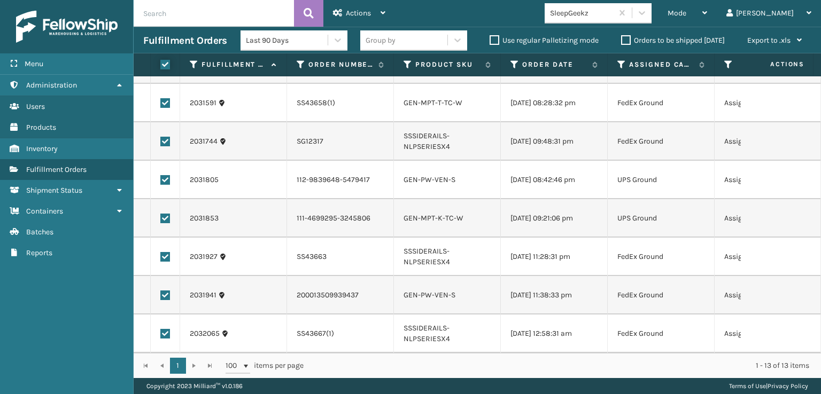
checkbox input "true"
click at [164, 214] on label at bounding box center [165, 219] width 10 height 10
click at [161, 214] on input "checkbox" at bounding box center [160, 217] width 1 height 7
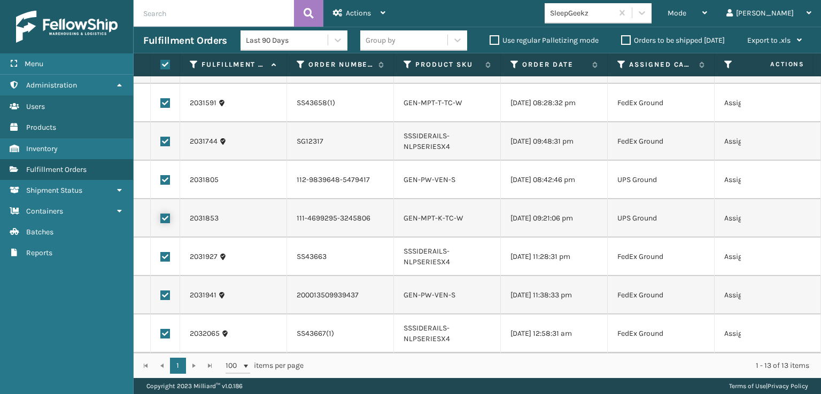
checkbox input "false"
click at [164, 175] on label at bounding box center [165, 180] width 10 height 10
click at [161, 175] on input "checkbox" at bounding box center [160, 178] width 1 height 7
checkbox input "false"
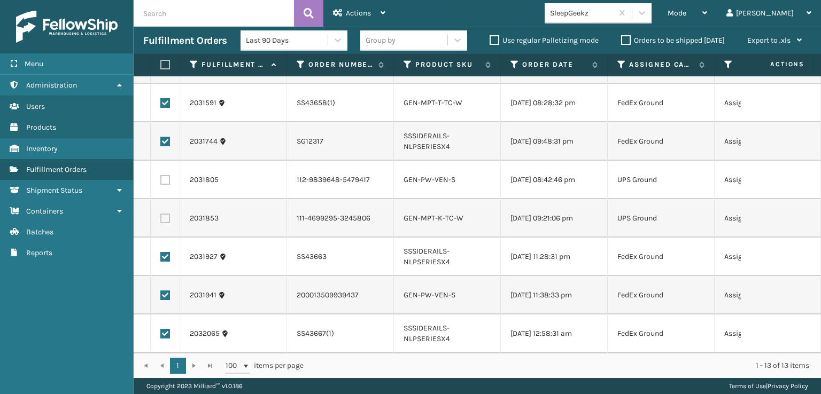
click at [163, 137] on label at bounding box center [165, 142] width 10 height 10
click at [161, 137] on input "checkbox" at bounding box center [160, 140] width 1 height 7
click at [167, 137] on label at bounding box center [165, 142] width 10 height 10
click at [161, 137] on input "checkbox" at bounding box center [160, 140] width 1 height 7
checkbox input "true"
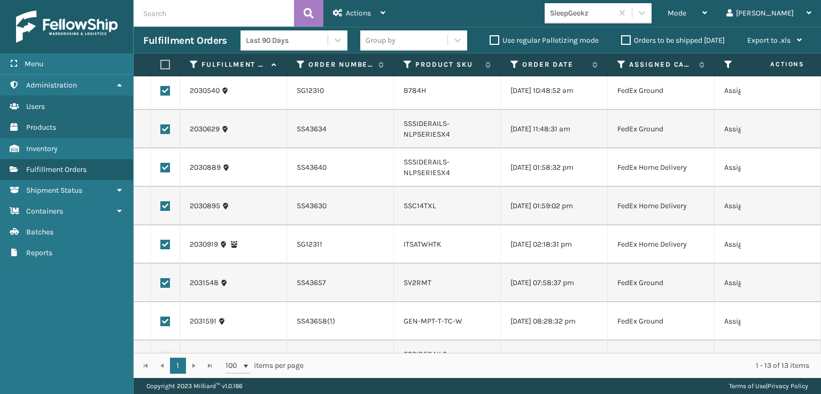
scroll to position [0, 0]
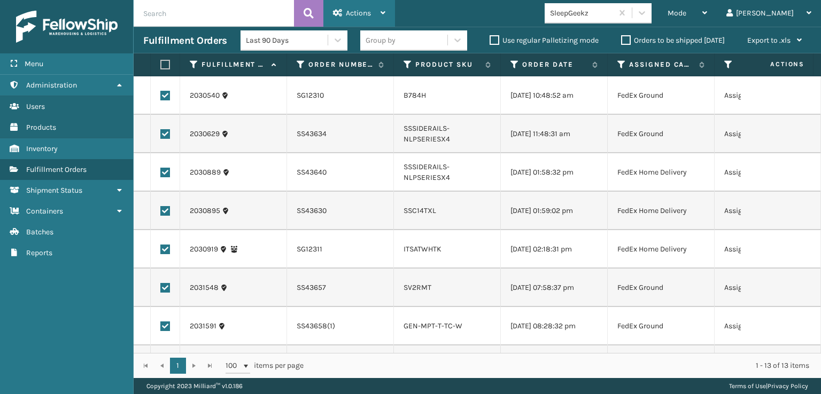
click at [381, 15] on icon at bounding box center [382, 12] width 5 height 7
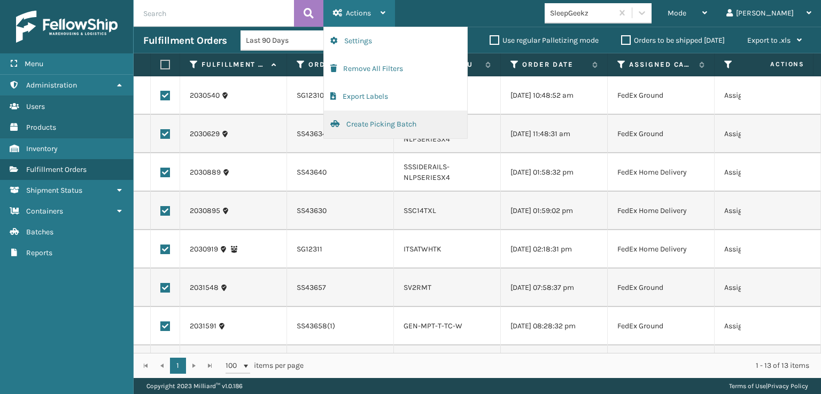
click at [371, 125] on button "Create Picking Batch" at bounding box center [395, 125] width 143 height 28
